Goal: Task Accomplishment & Management: Complete application form

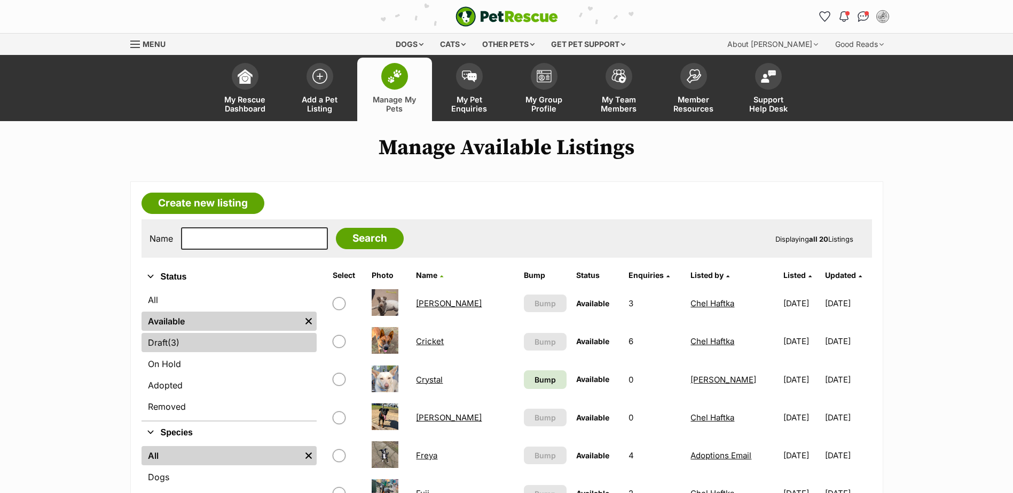
click at [214, 345] on link "Draft (3) Items" at bounding box center [228, 342] width 175 height 19
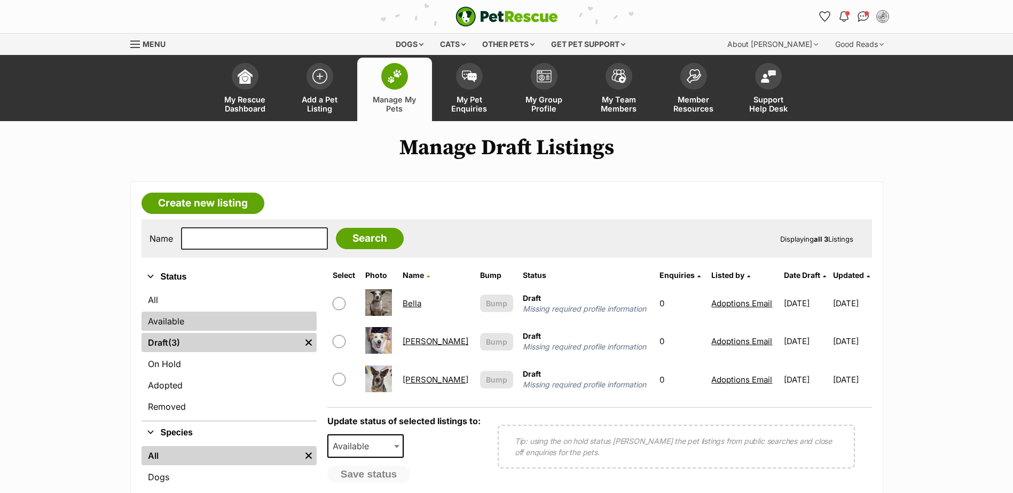
click at [184, 324] on link "Available" at bounding box center [228, 321] width 175 height 19
click at [166, 326] on link "Available" at bounding box center [228, 321] width 175 height 19
click at [166, 321] on link "Available" at bounding box center [228, 321] width 175 height 19
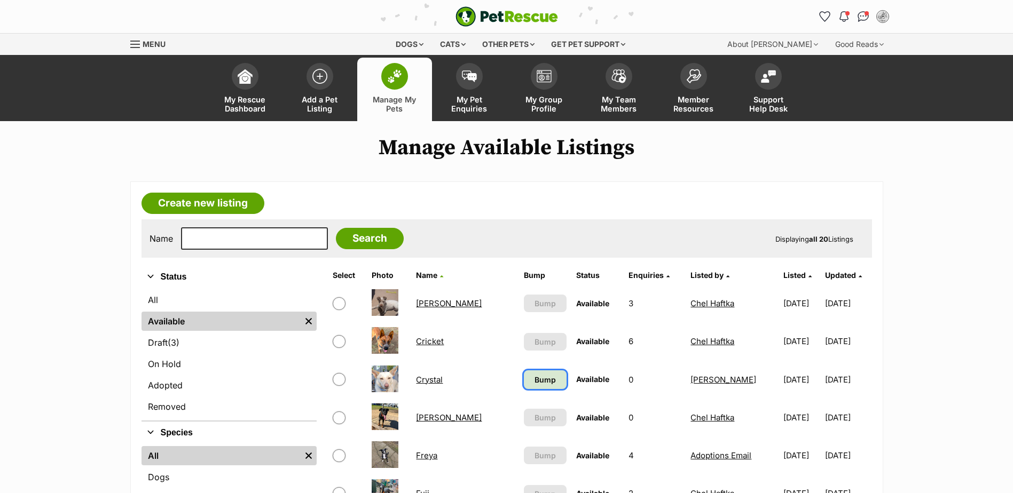
click at [534, 378] on span "Bump" at bounding box center [544, 379] width 21 height 11
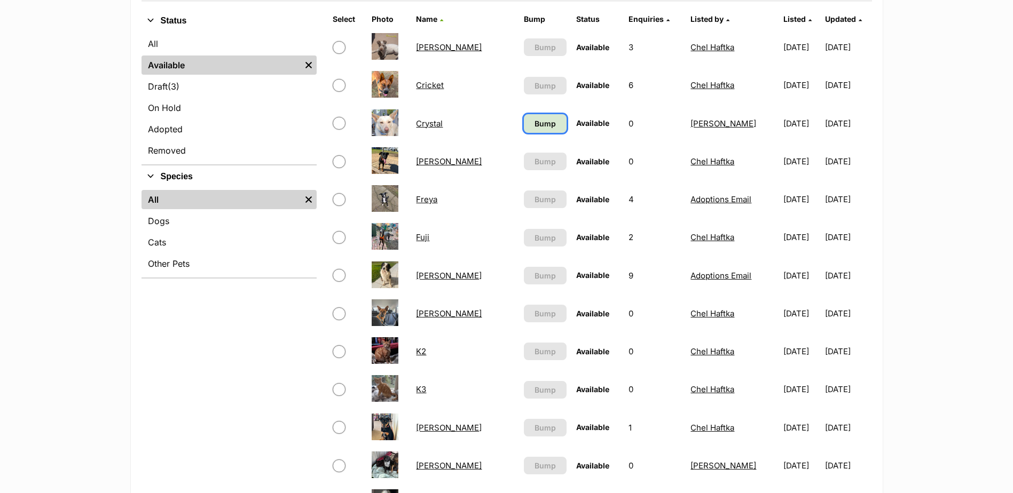
scroll to position [408, 0]
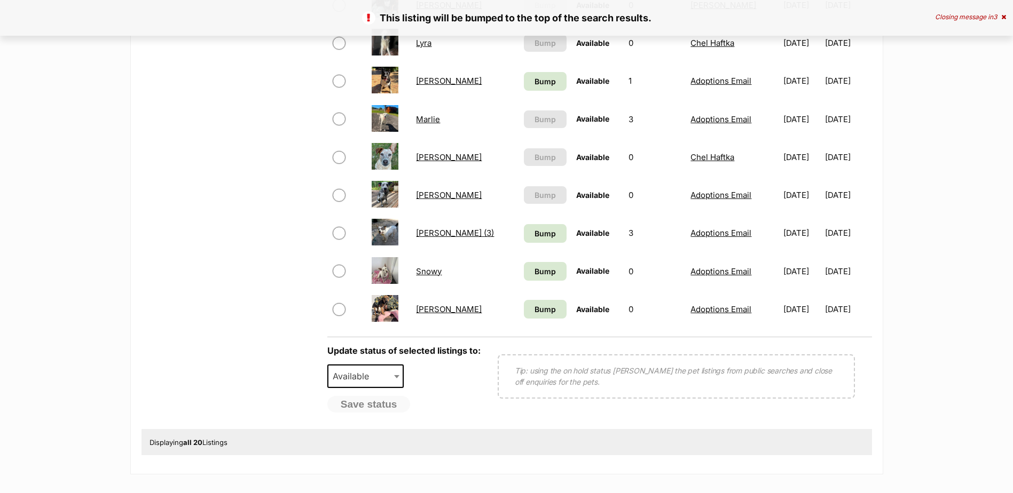
scroll to position [641, 0]
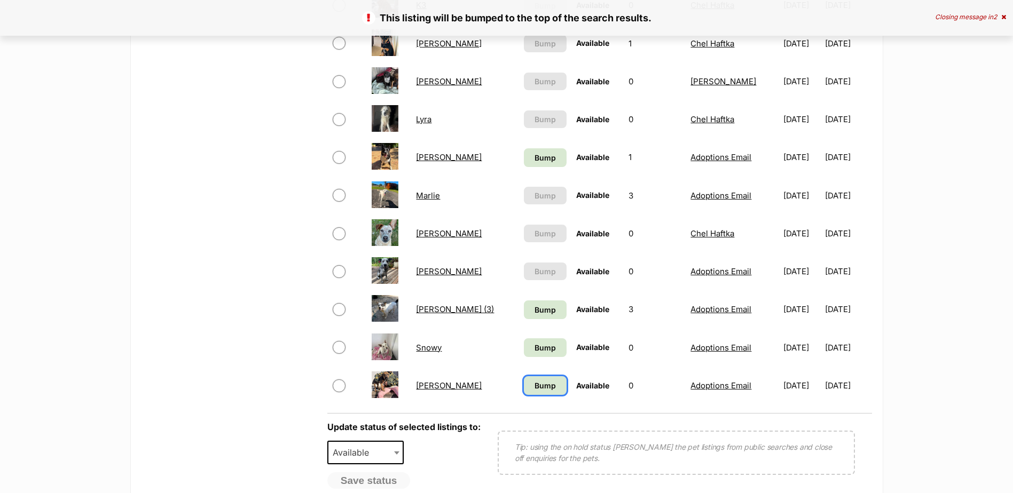
click at [524, 380] on link "Bump" at bounding box center [545, 385] width 43 height 19
click at [534, 352] on span "Bump" at bounding box center [544, 347] width 21 height 11
click at [524, 316] on link "Bump" at bounding box center [545, 310] width 43 height 19
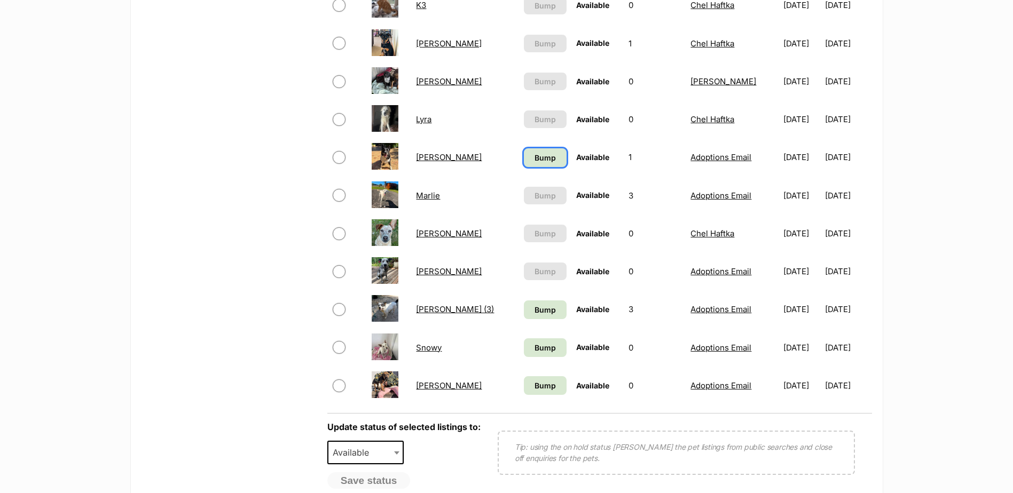
click at [534, 161] on span "Bump" at bounding box center [544, 157] width 21 height 11
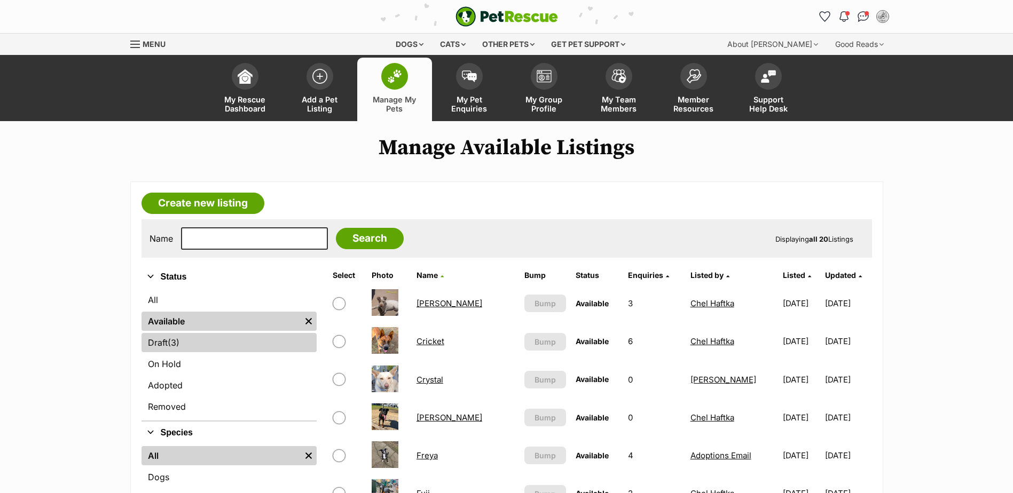
click at [243, 345] on link "Draft (3) Items" at bounding box center [228, 342] width 175 height 19
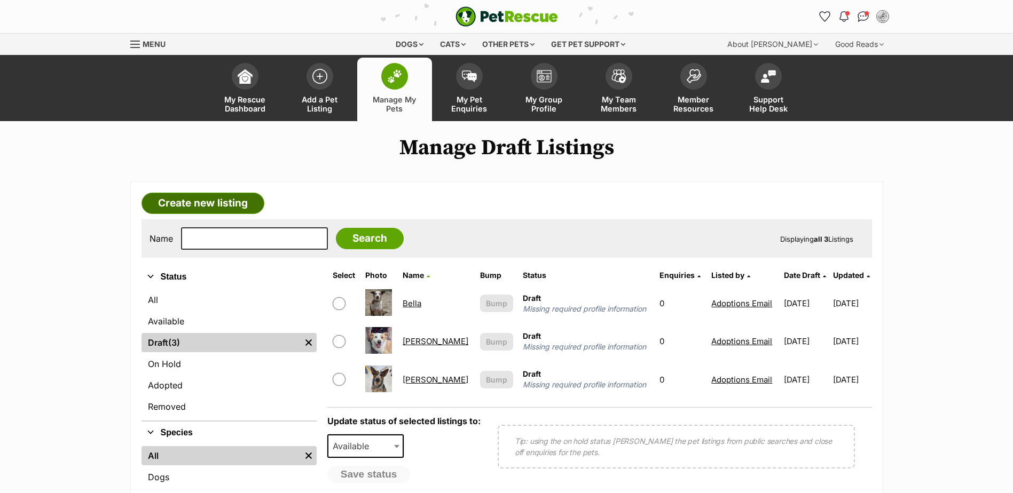
click at [208, 212] on link "Create new listing" at bounding box center [202, 203] width 123 height 21
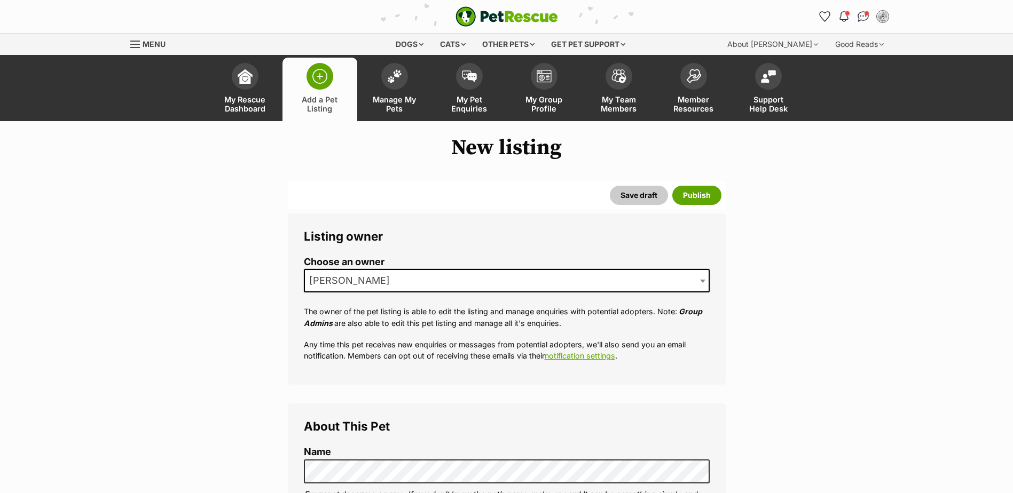
click at [381, 283] on span "[PERSON_NAME]" at bounding box center [353, 280] width 96 height 15
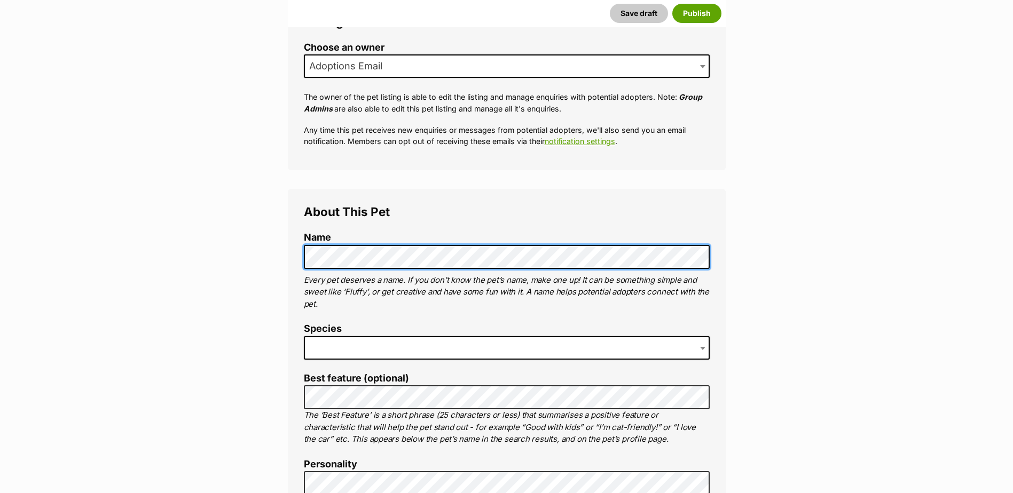
scroll to position [267, 0]
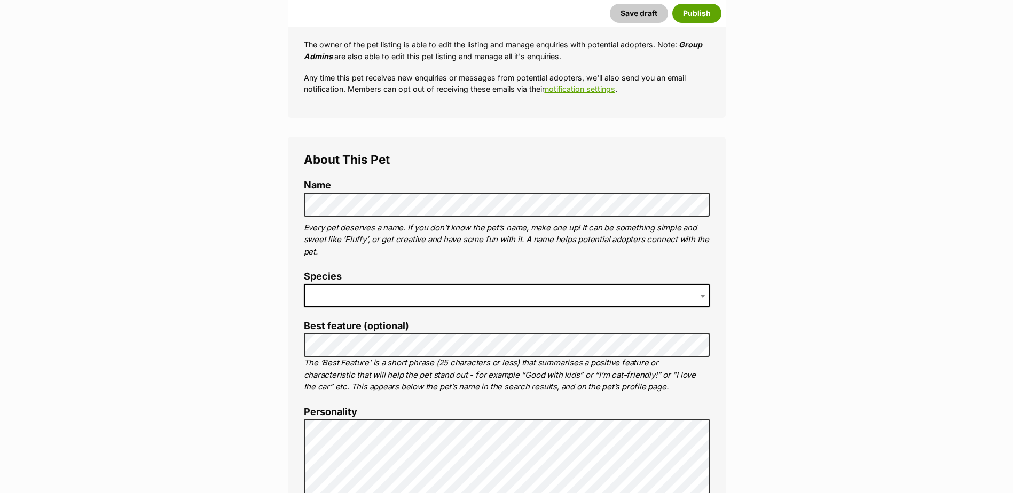
click at [342, 293] on span at bounding box center [507, 295] width 406 height 23
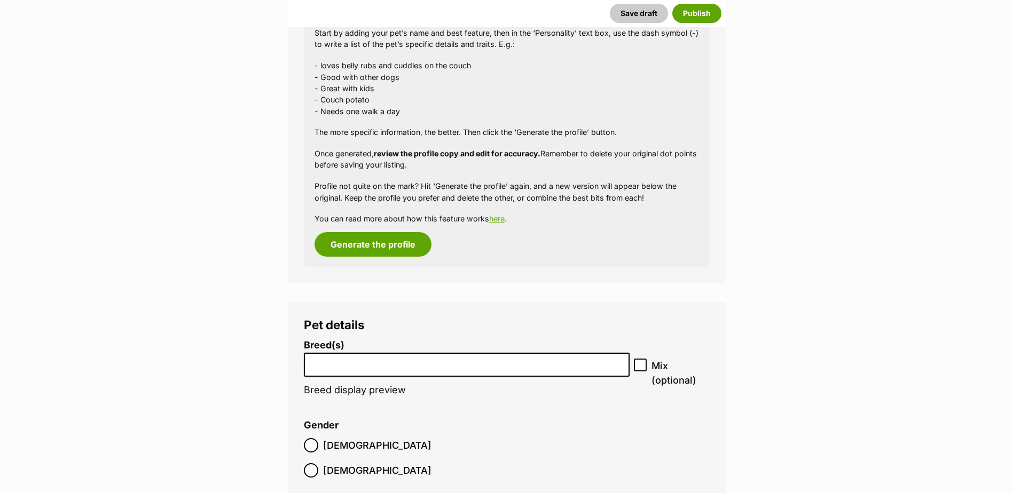
scroll to position [1175, 0]
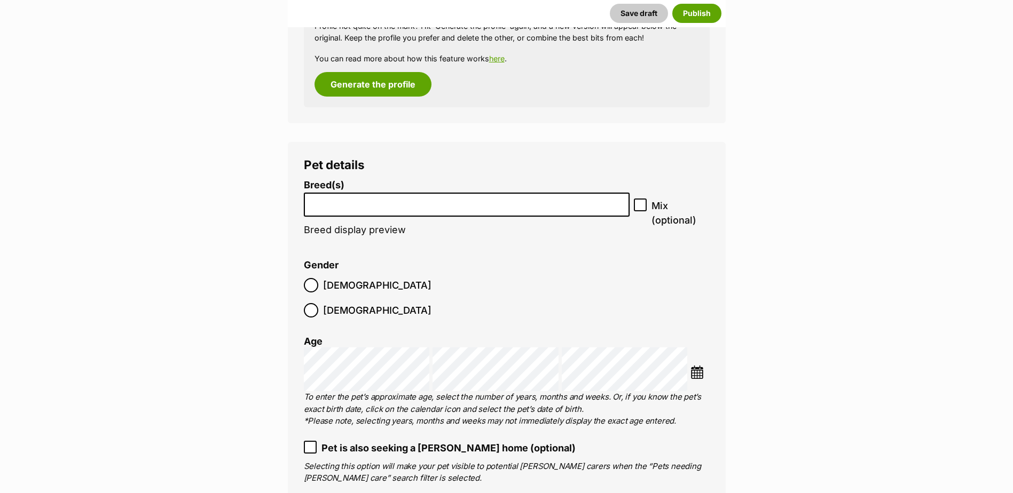
click at [324, 207] on input "search" at bounding box center [467, 201] width 319 height 11
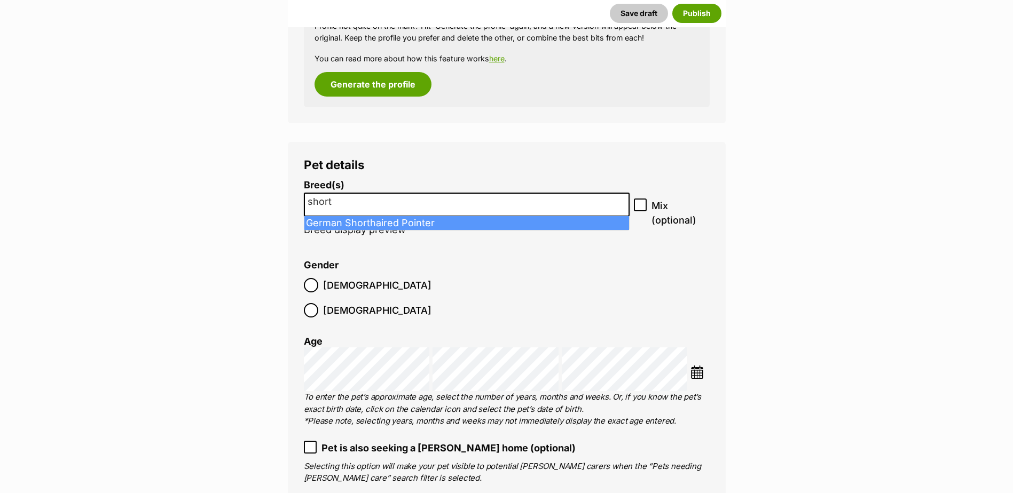
type input "short"
select select "94"
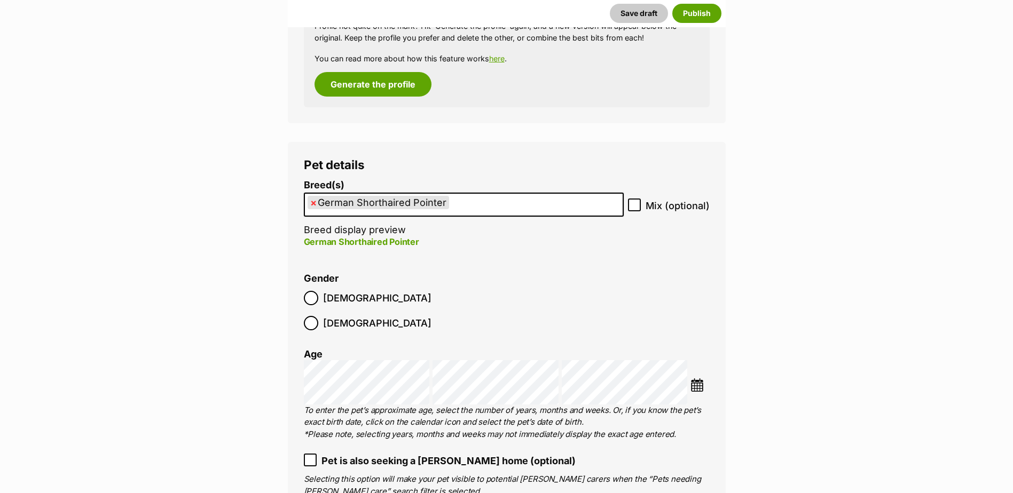
click at [325, 292] on span "[DEMOGRAPHIC_DATA]" at bounding box center [377, 298] width 108 height 14
click at [700, 379] on img at bounding box center [696, 385] width 13 height 13
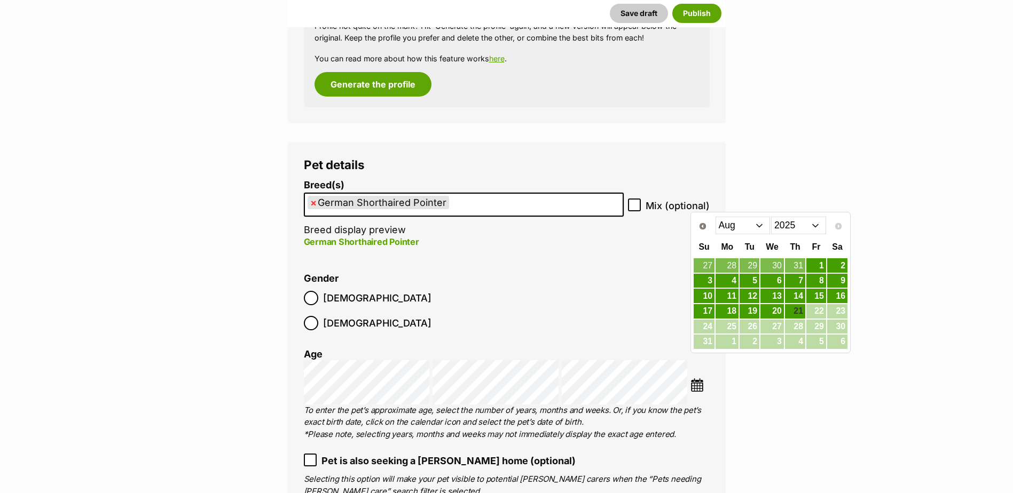
click at [793, 231] on select "2015 2016 2017 2018 2019 2020 2021 2022 2023 2024 2025" at bounding box center [798, 225] width 55 height 17
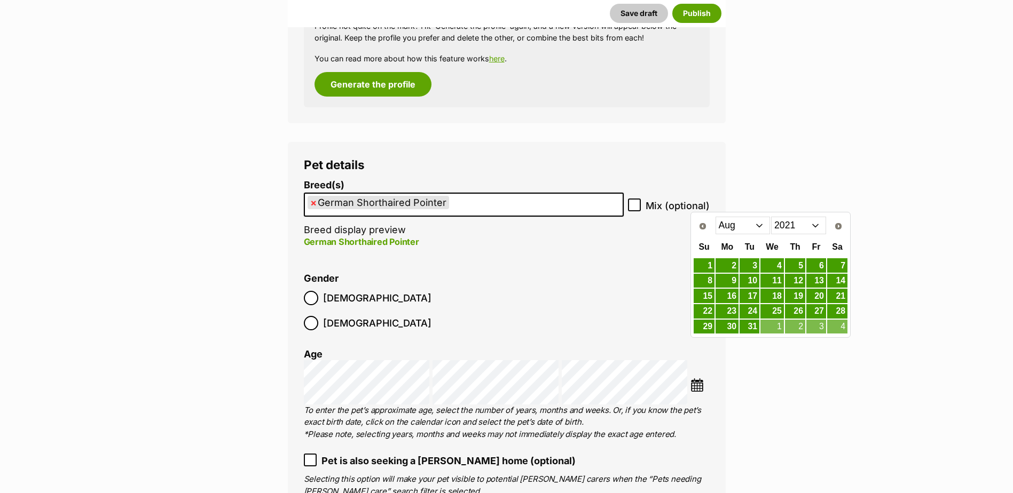
click at [752, 227] on select "Jan Feb Mar Apr May Jun Jul Aug Sep Oct Nov Dec" at bounding box center [743, 225] width 55 height 17
click at [725, 265] on link "1" at bounding box center [727, 265] width 23 height 13
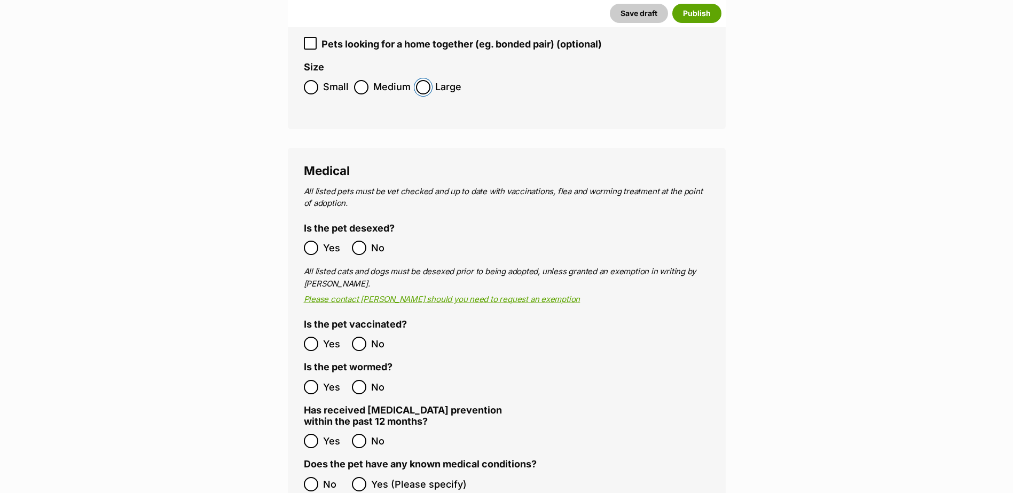
scroll to position [1655, 0]
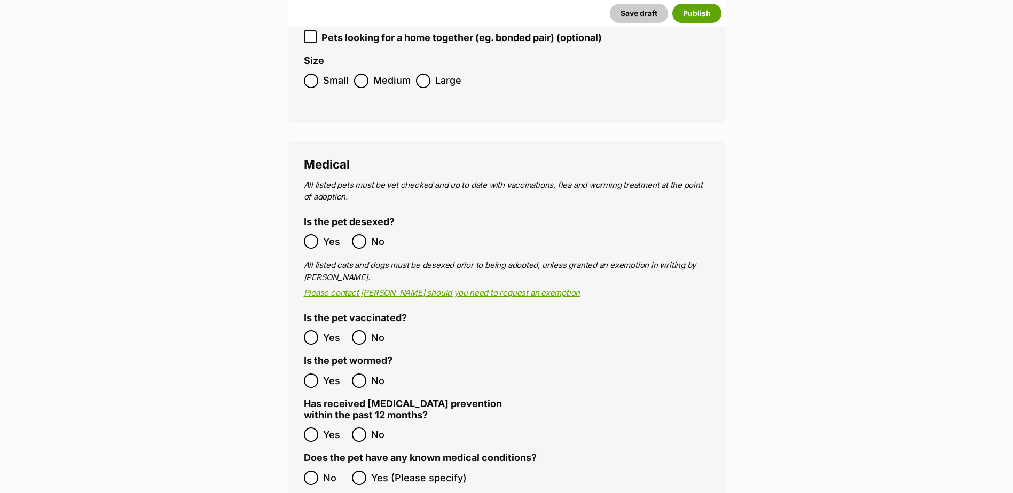
click at [332, 234] on span "Yes" at bounding box center [334, 241] width 23 height 14
click at [331, 331] on span "Yes" at bounding box center [334, 338] width 23 height 14
drag, startPoint x: 331, startPoint y: 319, endPoint x: 327, endPoint y: 355, distance: 35.9
click at [326, 374] on span "Yes" at bounding box center [334, 381] width 23 height 14
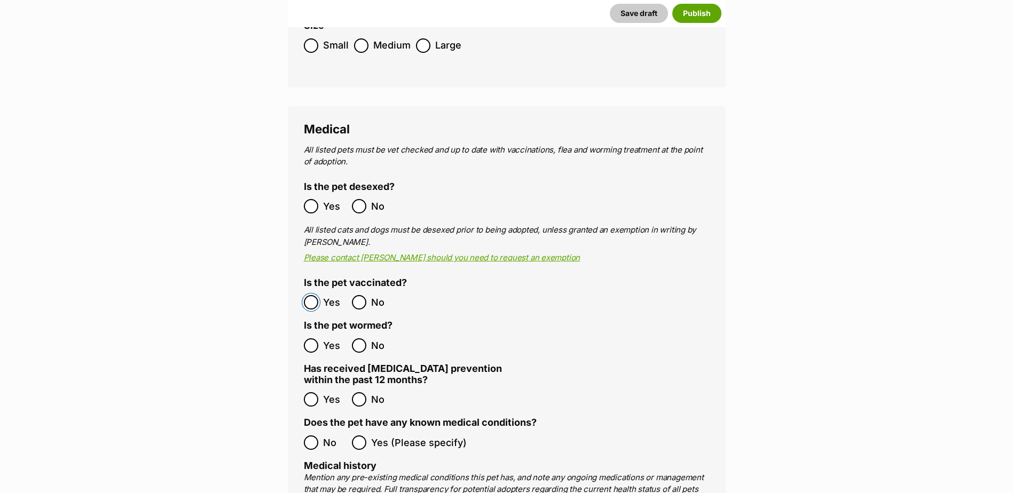
scroll to position [1762, 0]
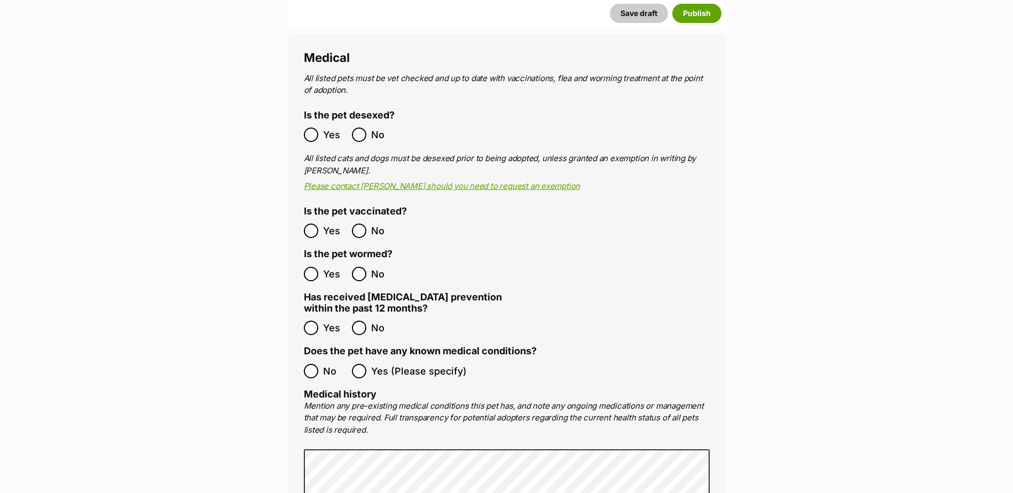
click at [326, 364] on span "No" at bounding box center [334, 371] width 23 height 14
click at [320, 321] on label "Yes" at bounding box center [325, 328] width 43 height 14
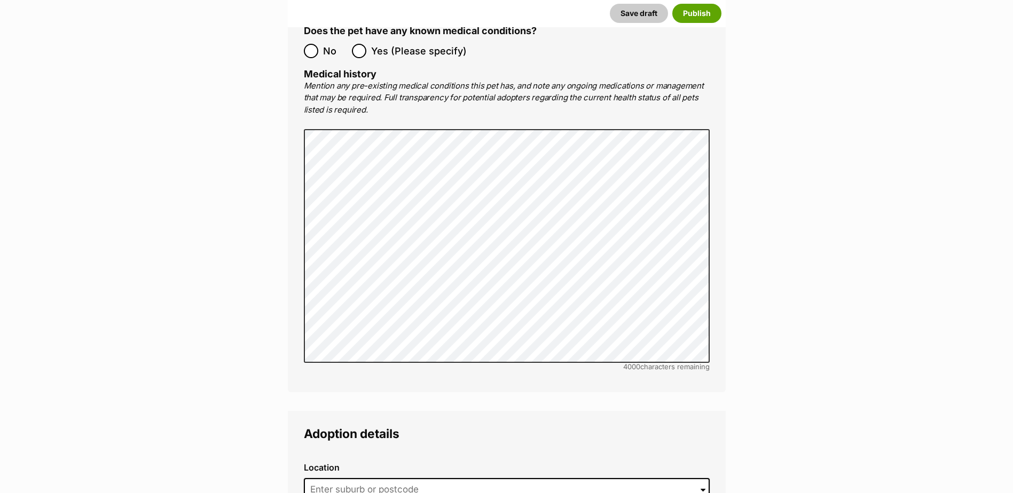
scroll to position [2296, 0]
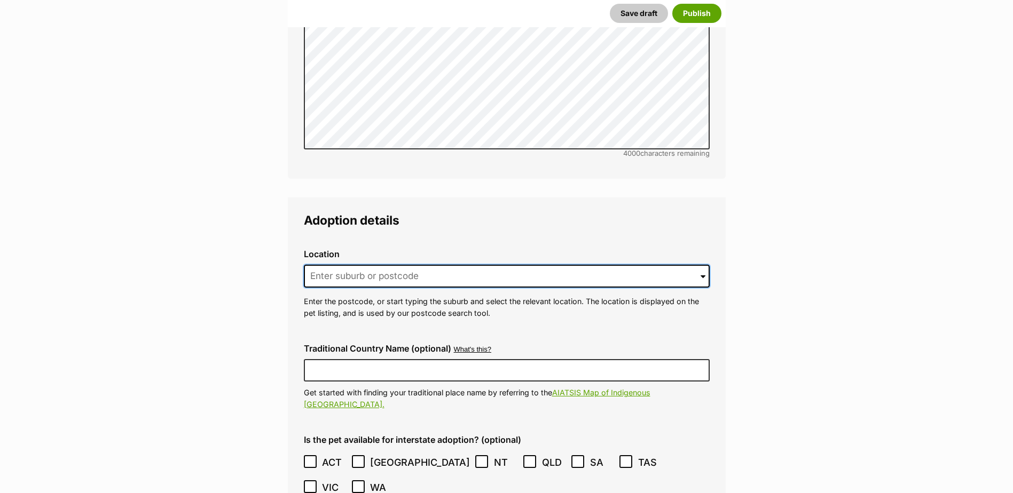
click at [368, 265] on input at bounding box center [507, 276] width 406 height 23
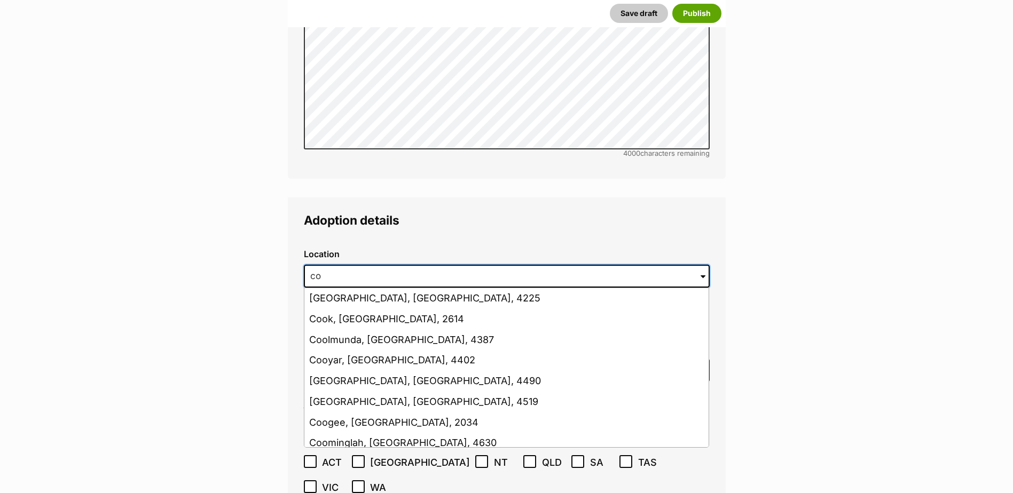
type input "c"
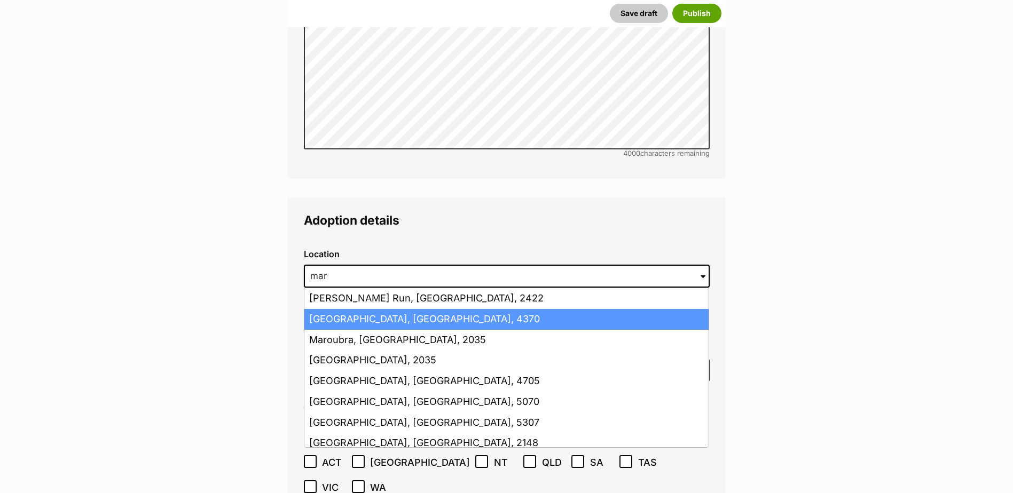
click at [394, 309] on li "Maryvale, Queensland, 4370" at bounding box center [506, 319] width 404 height 21
type input "Maryvale, Queensland, 4370"
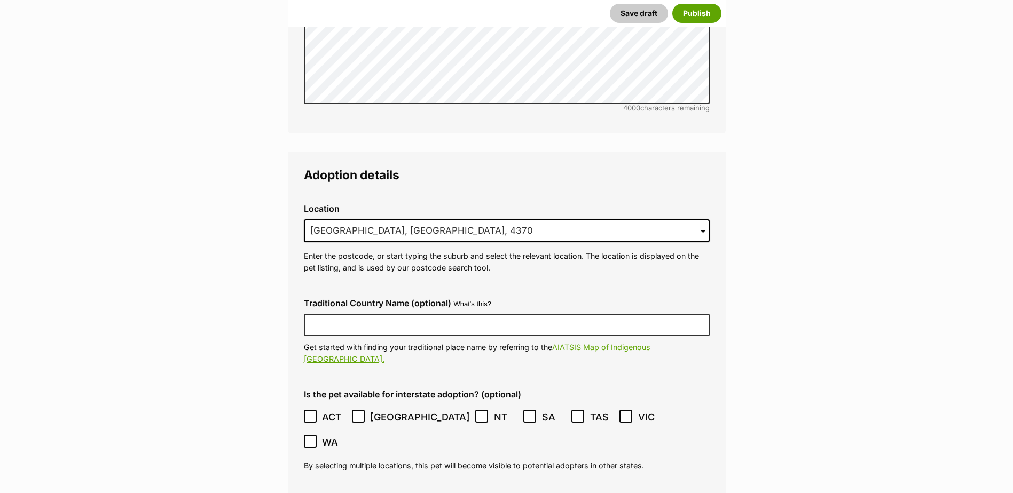
scroll to position [2403, 0]
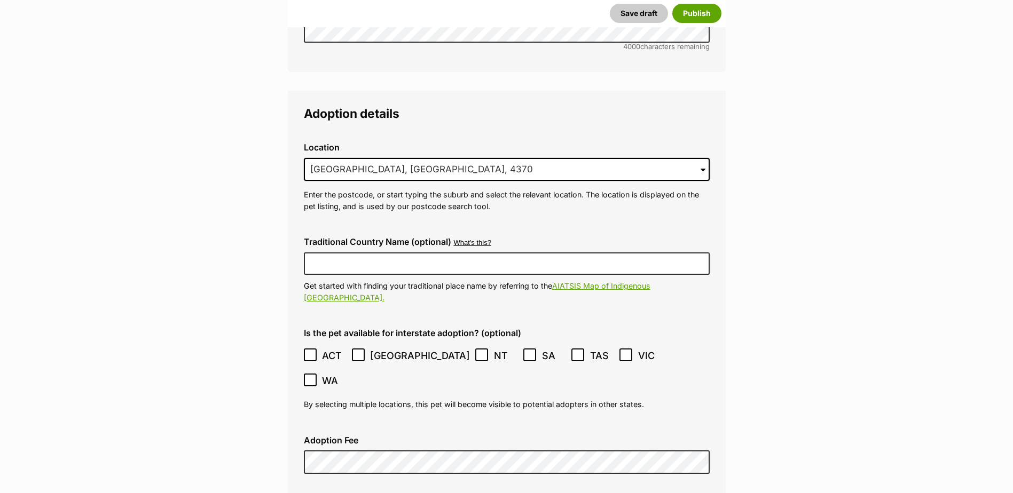
click at [319, 349] on label "ACT" at bounding box center [325, 356] width 43 height 14
click at [356, 351] on icon at bounding box center [358, 354] width 7 height 7
click at [526, 351] on icon at bounding box center [529, 354] width 7 height 7
click at [314, 376] on icon at bounding box center [309, 379] width 7 height 7
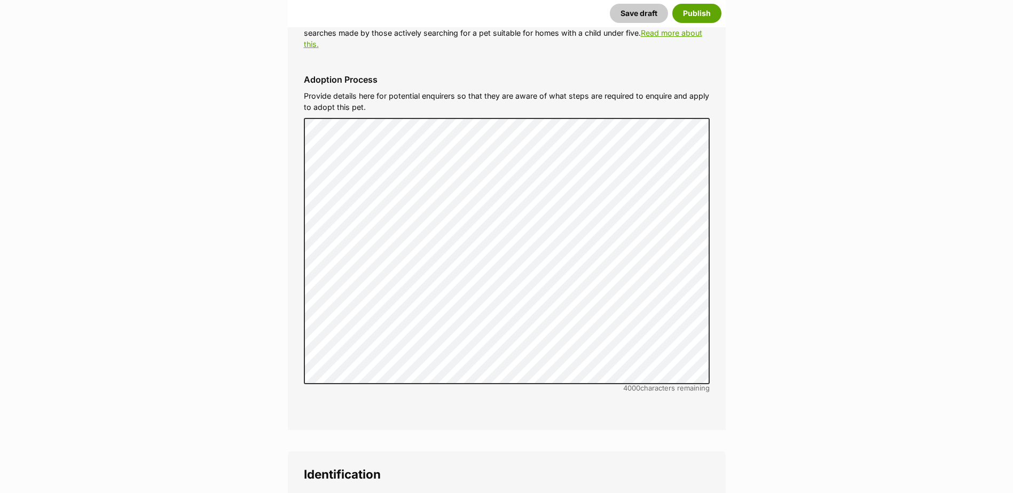
scroll to position [3257, 0]
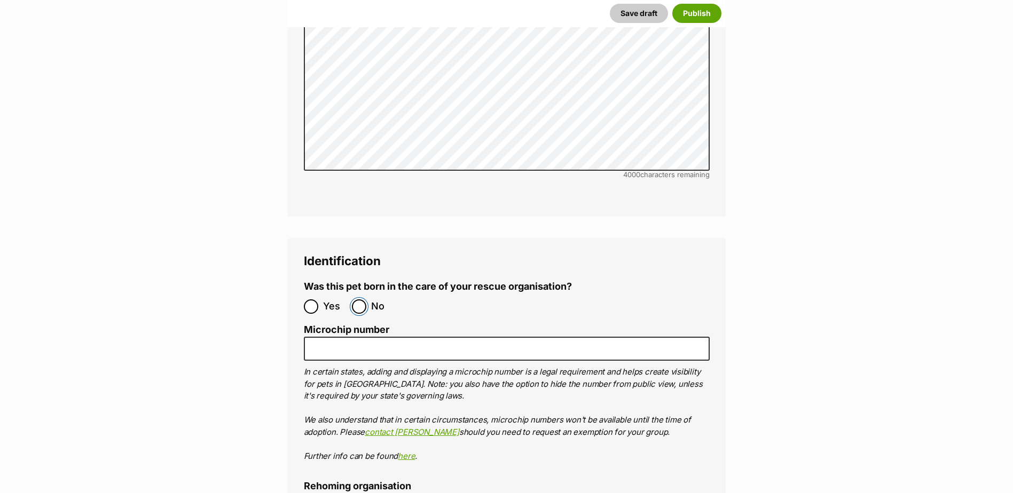
click at [359, 300] on input "No" at bounding box center [359, 307] width 14 height 14
radio input "true"
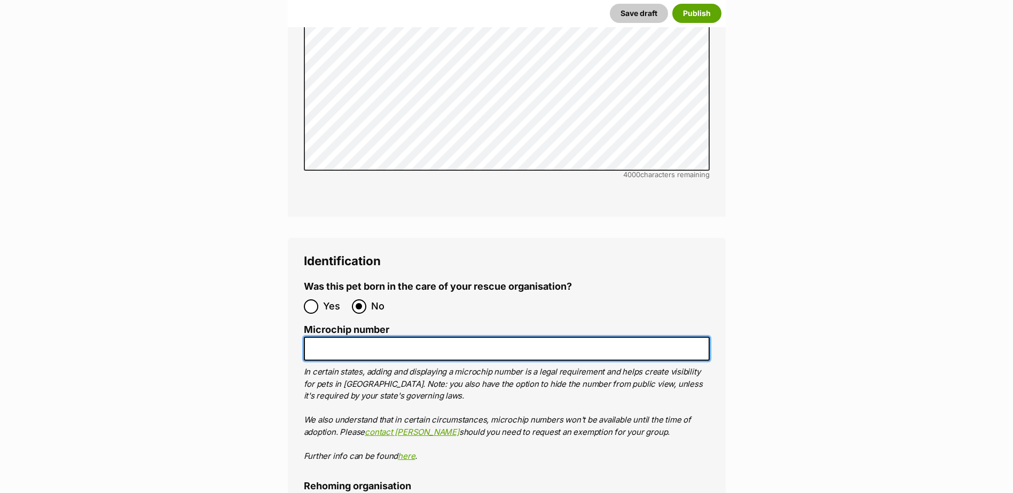
click at [400, 337] on input "Microchip number" at bounding box center [507, 349] width 406 height 24
paste input "953010100245710"
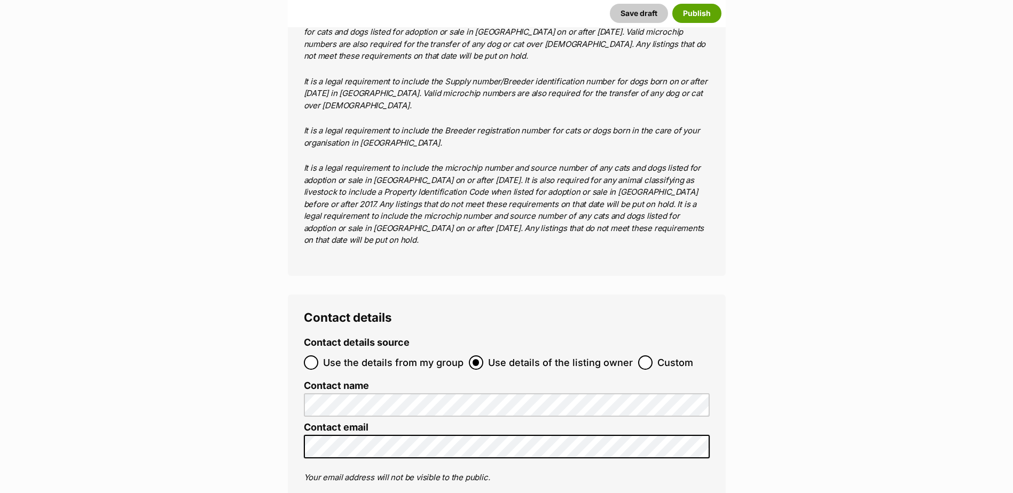
scroll to position [4111, 0]
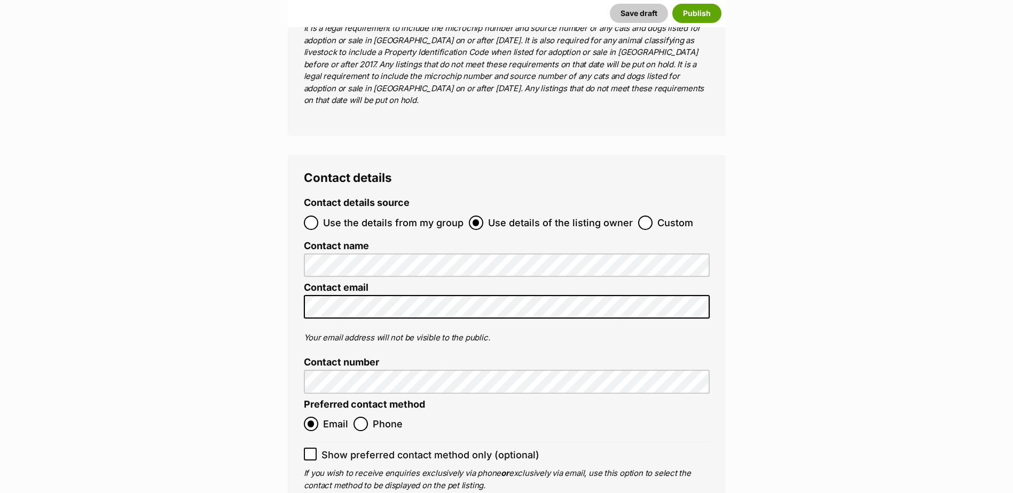
type input "953010100245710"
click at [318, 448] on label "Show preferred contact method only (optional)" at bounding box center [507, 455] width 406 height 14
click at [317, 448] on input "Show preferred contact method only (optional)" at bounding box center [310, 454] width 13 height 13
checkbox input "true"
click at [289, 224] on div "Contact details Contact details source Use the details from my group Use detail…" at bounding box center [507, 338] width 438 height 367
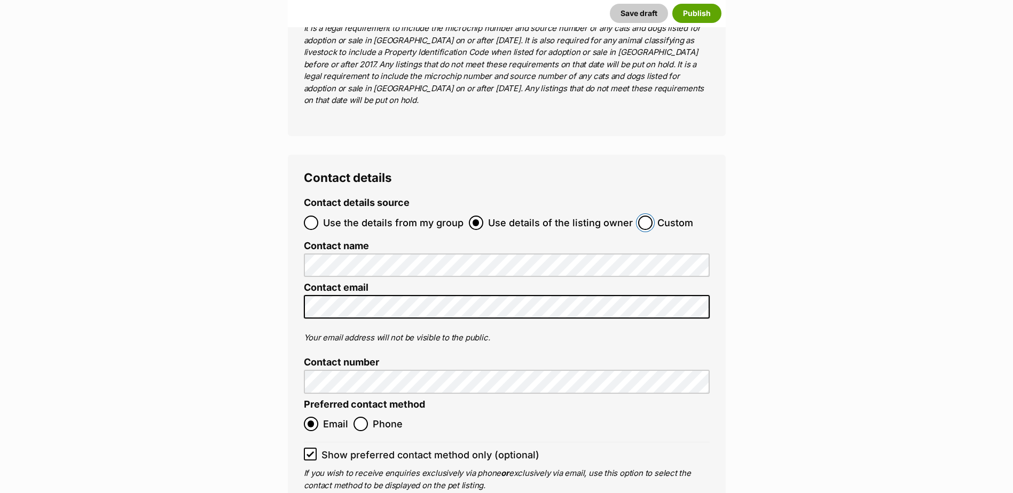
drag, startPoint x: 289, startPoint y: 225, endPoint x: 642, endPoint y: 135, distance: 363.9
click at [642, 216] on input "Custom" at bounding box center [645, 223] width 14 height 14
radio input "true"
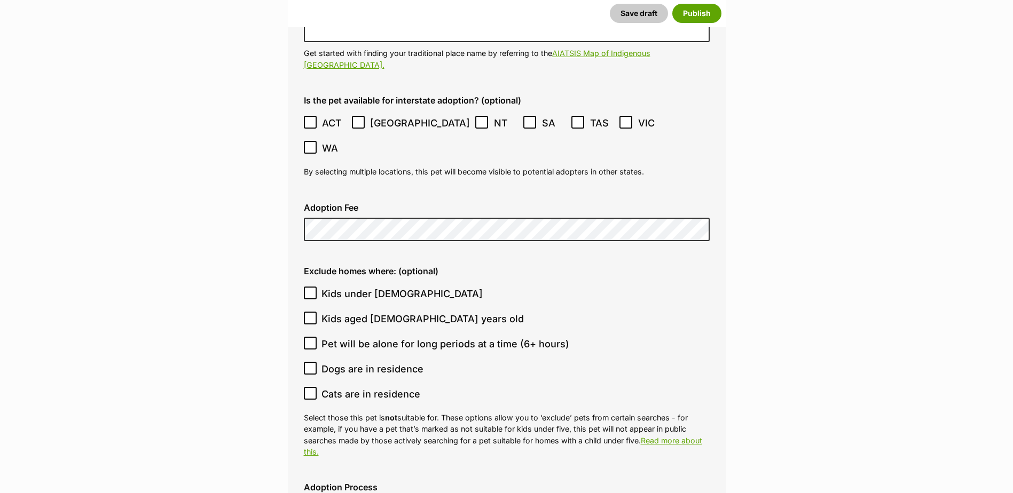
scroll to position [2547, 0]
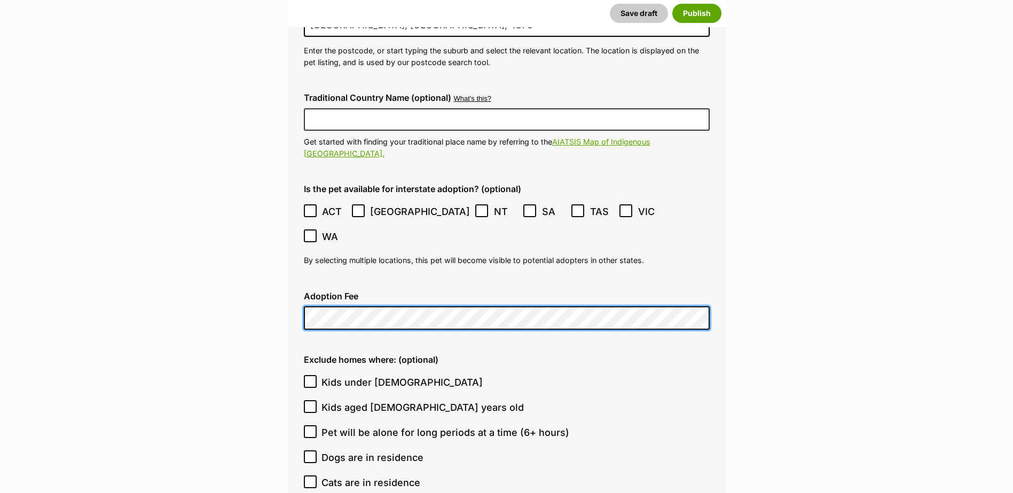
click at [264, 255] on main "New listing Listing owner Choose an owner Adoptions Email The owner of the pet …" at bounding box center [506, 57] width 1013 height 4936
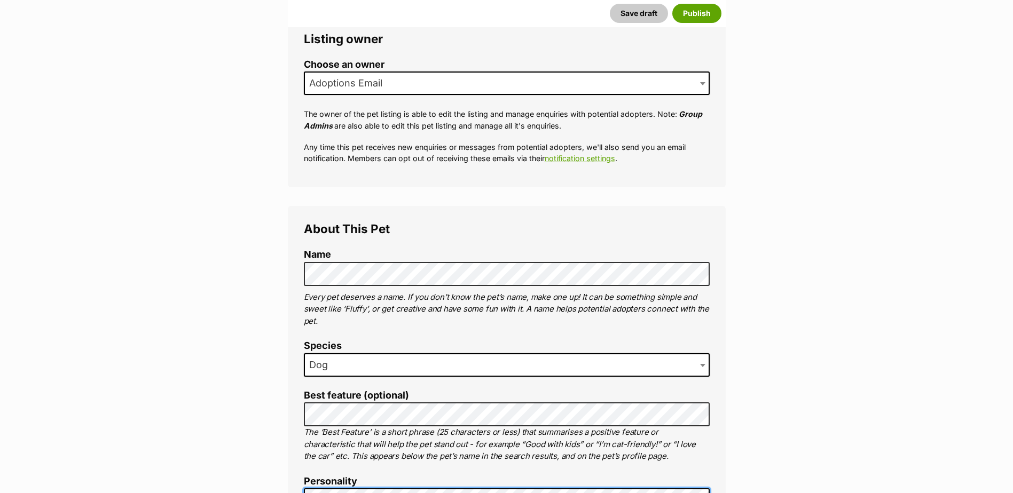
scroll to position [37, 0]
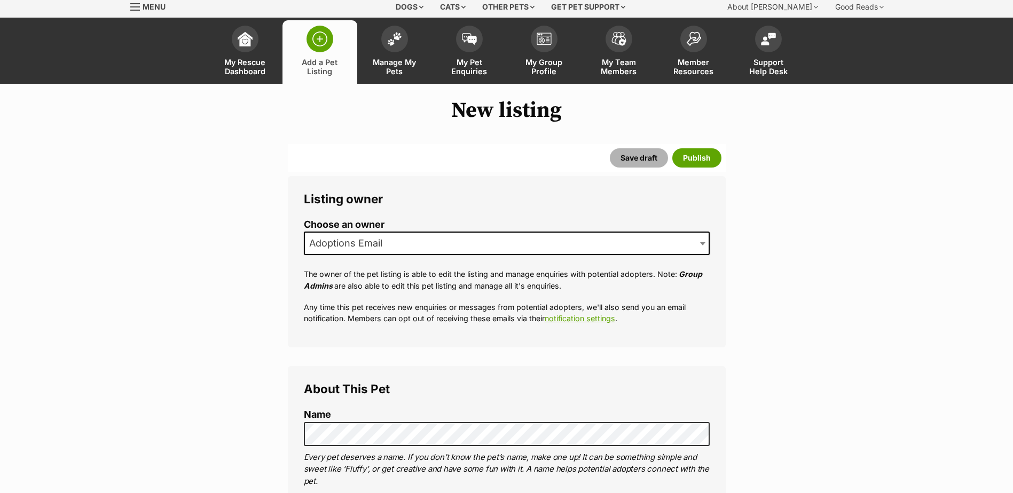
click at [649, 159] on button "Save draft" at bounding box center [639, 157] width 58 height 19
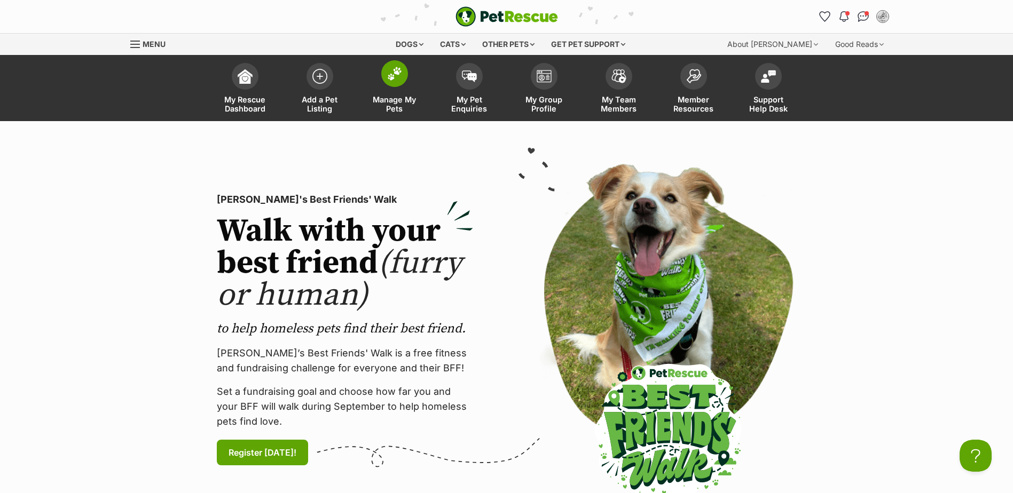
click at [405, 100] on span "Manage My Pets" at bounding box center [395, 104] width 48 height 18
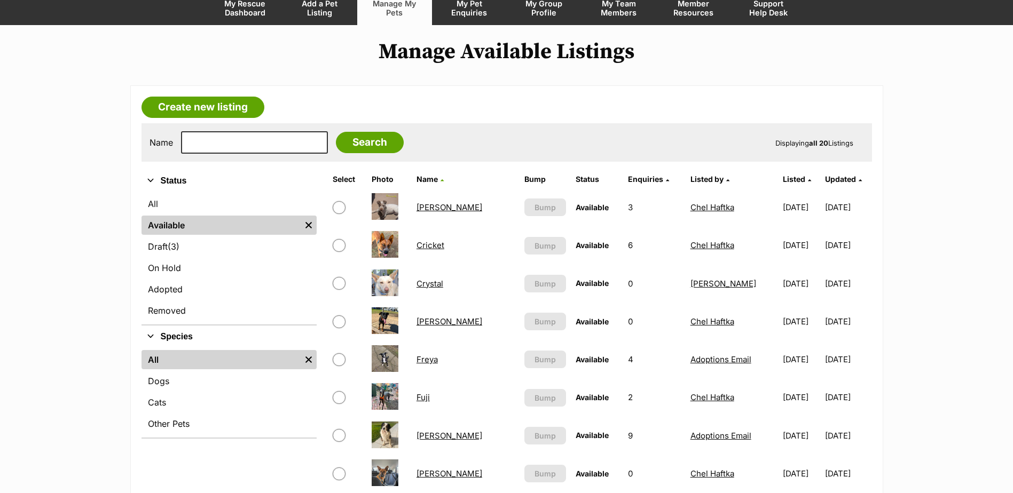
scroll to position [107, 0]
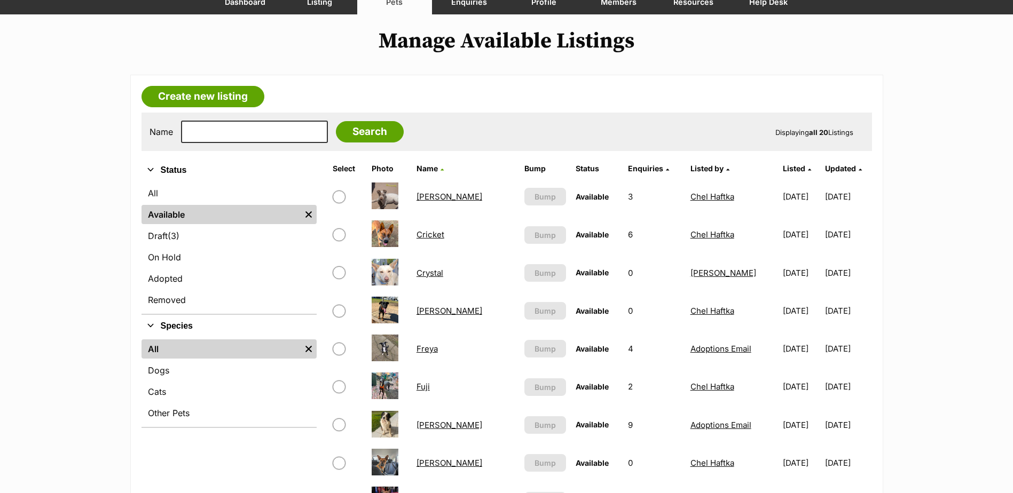
click at [435, 275] on link "Crystal" at bounding box center [429, 273] width 27 height 10
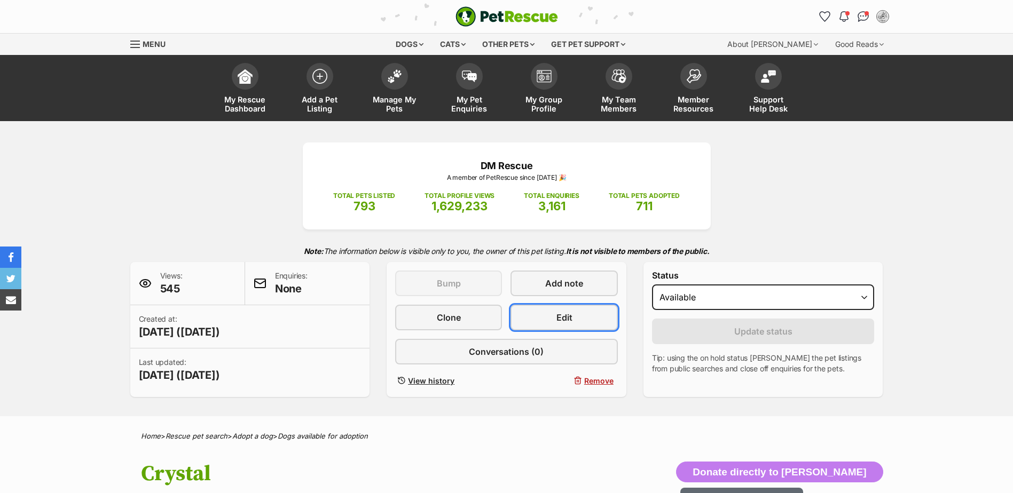
click at [537, 325] on link "Edit" at bounding box center [563, 318] width 107 height 26
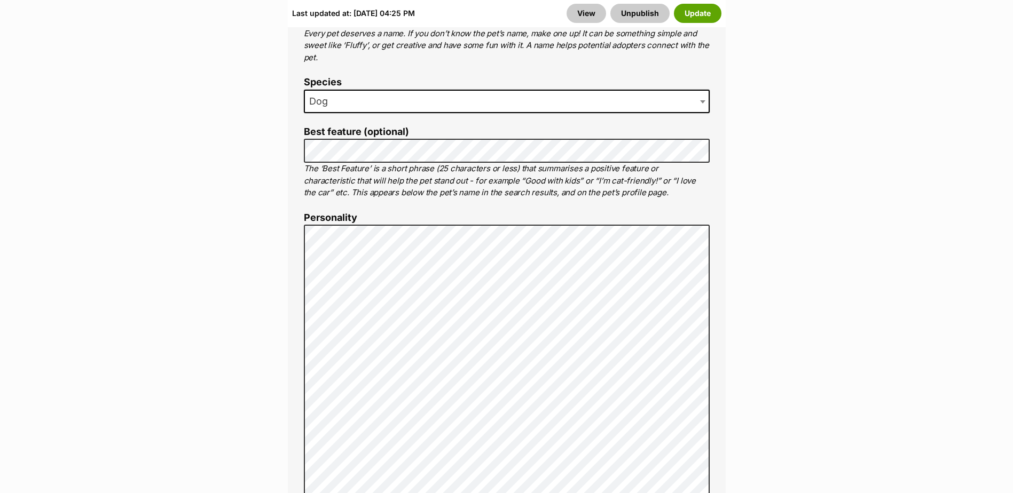
scroll to position [694, 0]
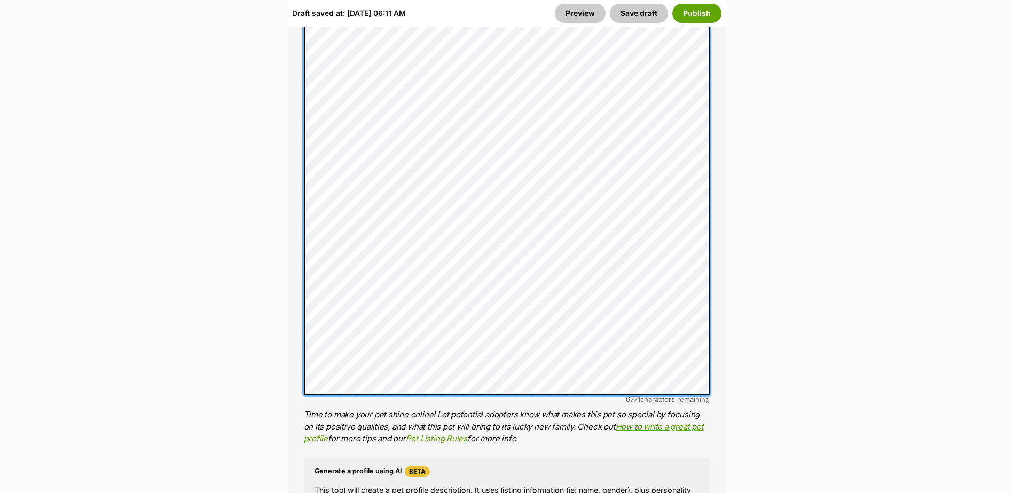
scroll to position [909, 0]
click at [300, 227] on div "About This Pet Name Henlo there, it looks like you might be using the pet name …" at bounding box center [507, 246] width 438 height 1049
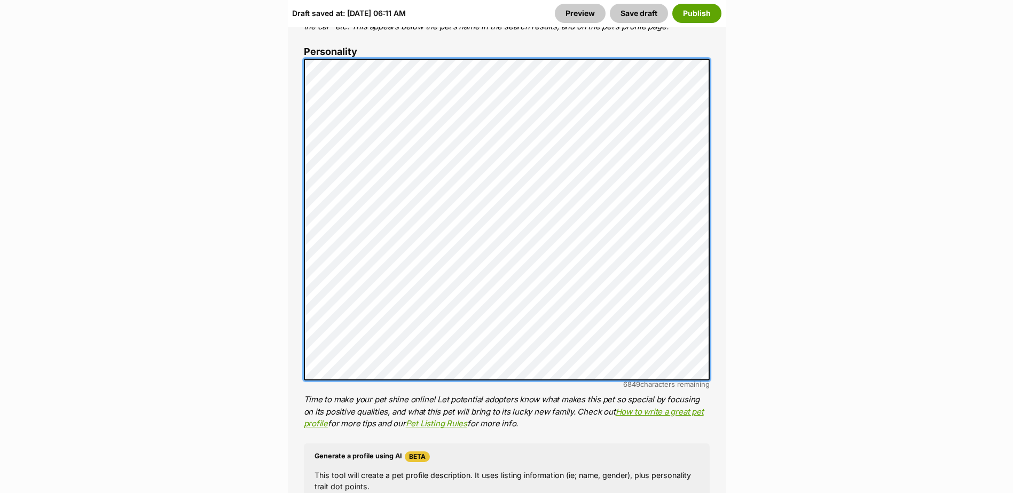
scroll to position [802, 0]
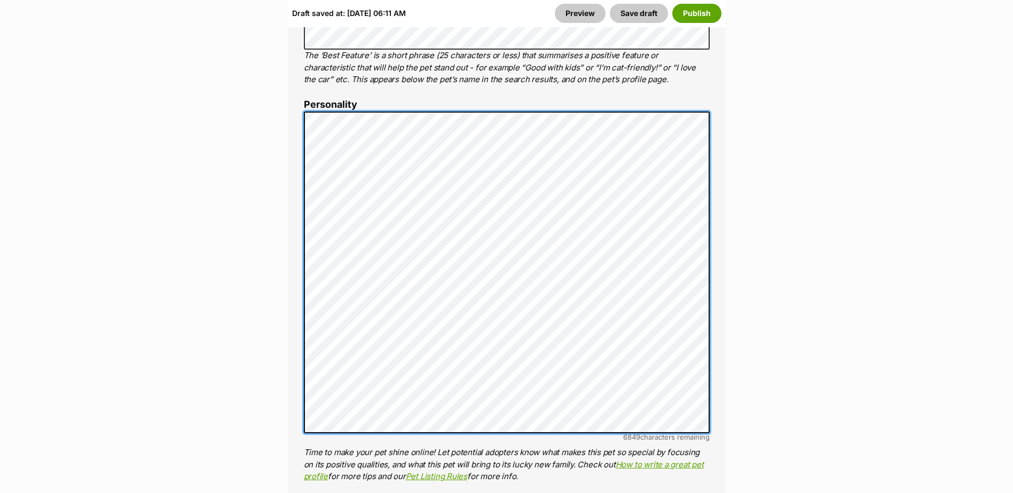
click at [297, 238] on div "About This Pet Name Henlo there, it looks like you might be using the pet name …" at bounding box center [507, 320] width 438 height 982
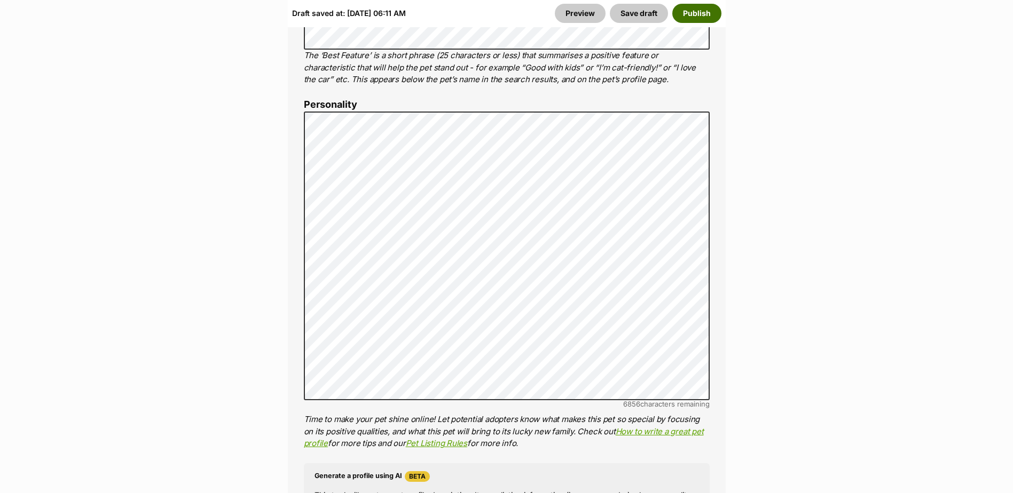
click at [705, 17] on button "Publish" at bounding box center [696, 13] width 49 height 19
